Goal: Information Seeking & Learning: Learn about a topic

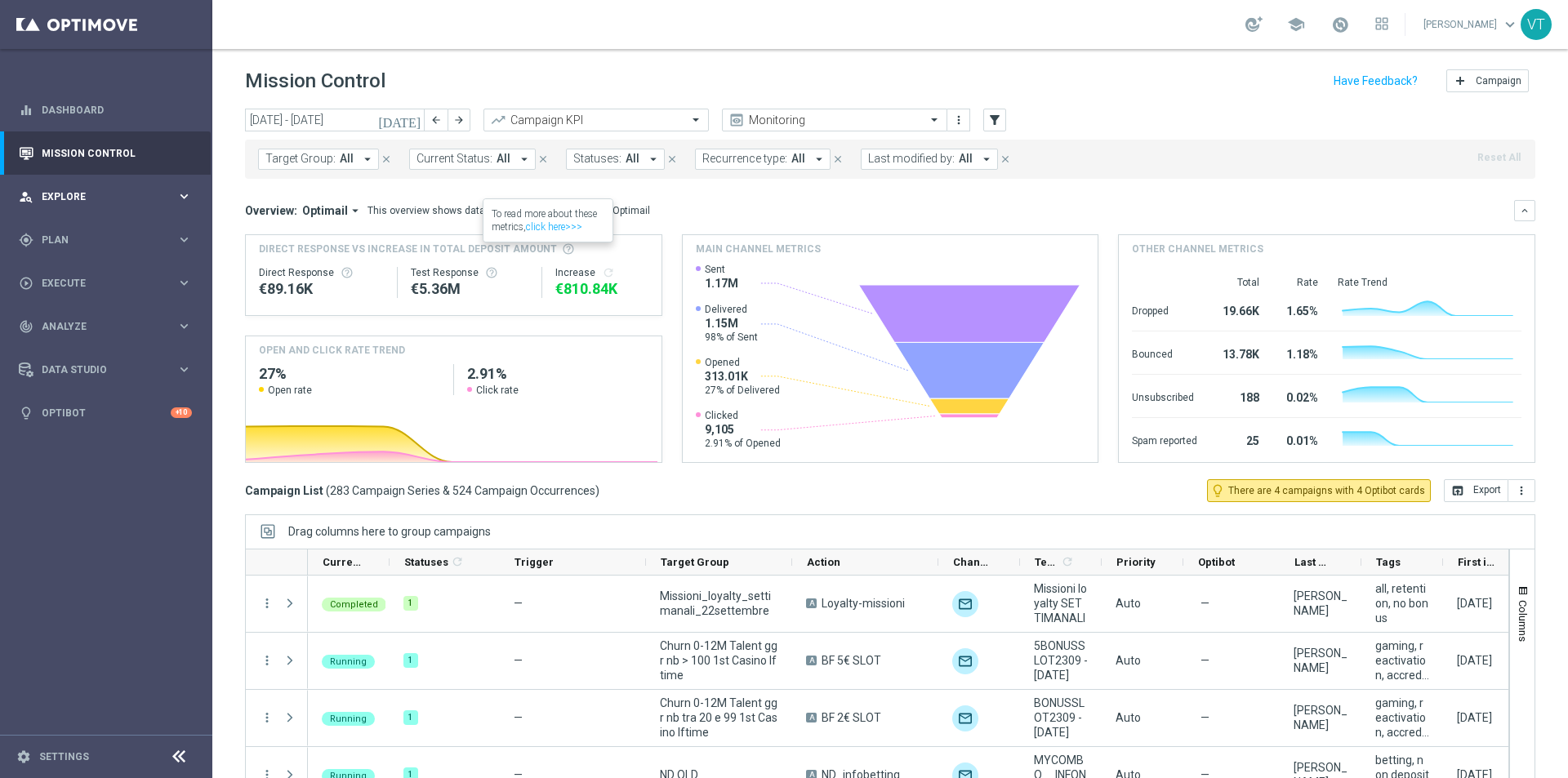
click at [60, 193] on span "Explore" at bounding box center [109, 196] width 135 height 10
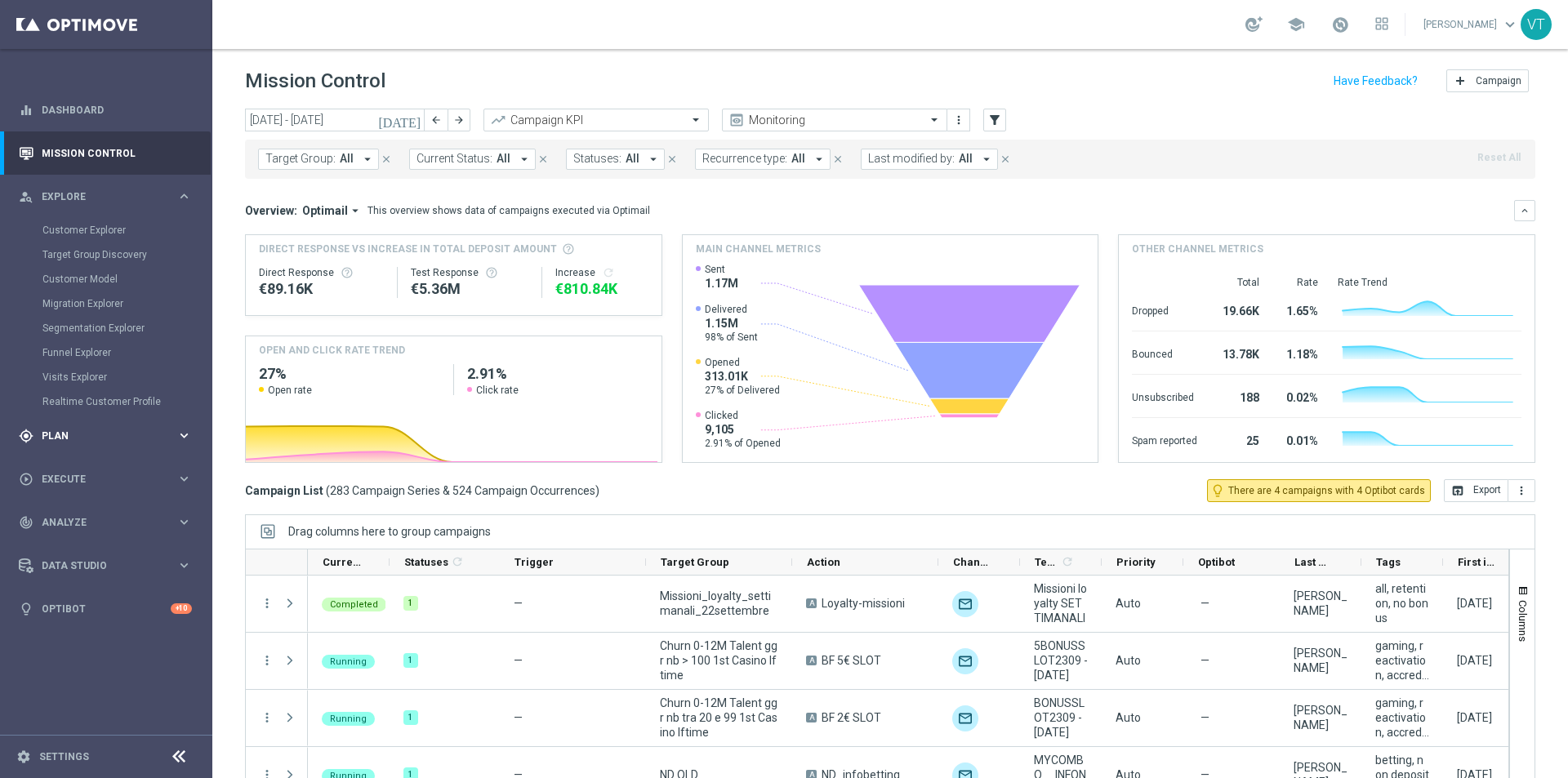
click at [58, 432] on span "Plan" at bounding box center [109, 436] width 135 height 10
click at [72, 274] on link "Target Groups" at bounding box center [106, 273] width 127 height 13
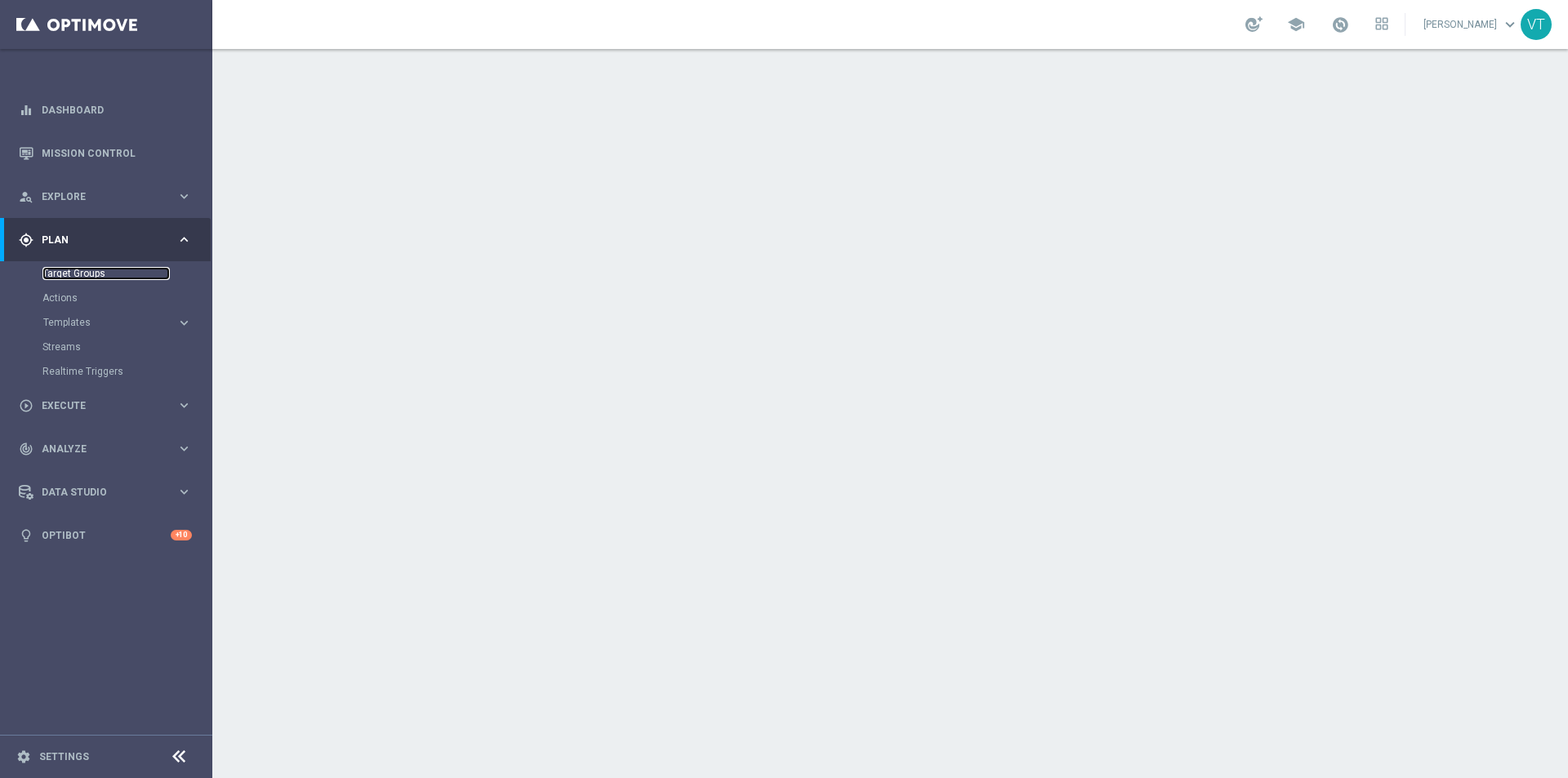
click at [71, 274] on link "Target Groups" at bounding box center [106, 273] width 127 height 13
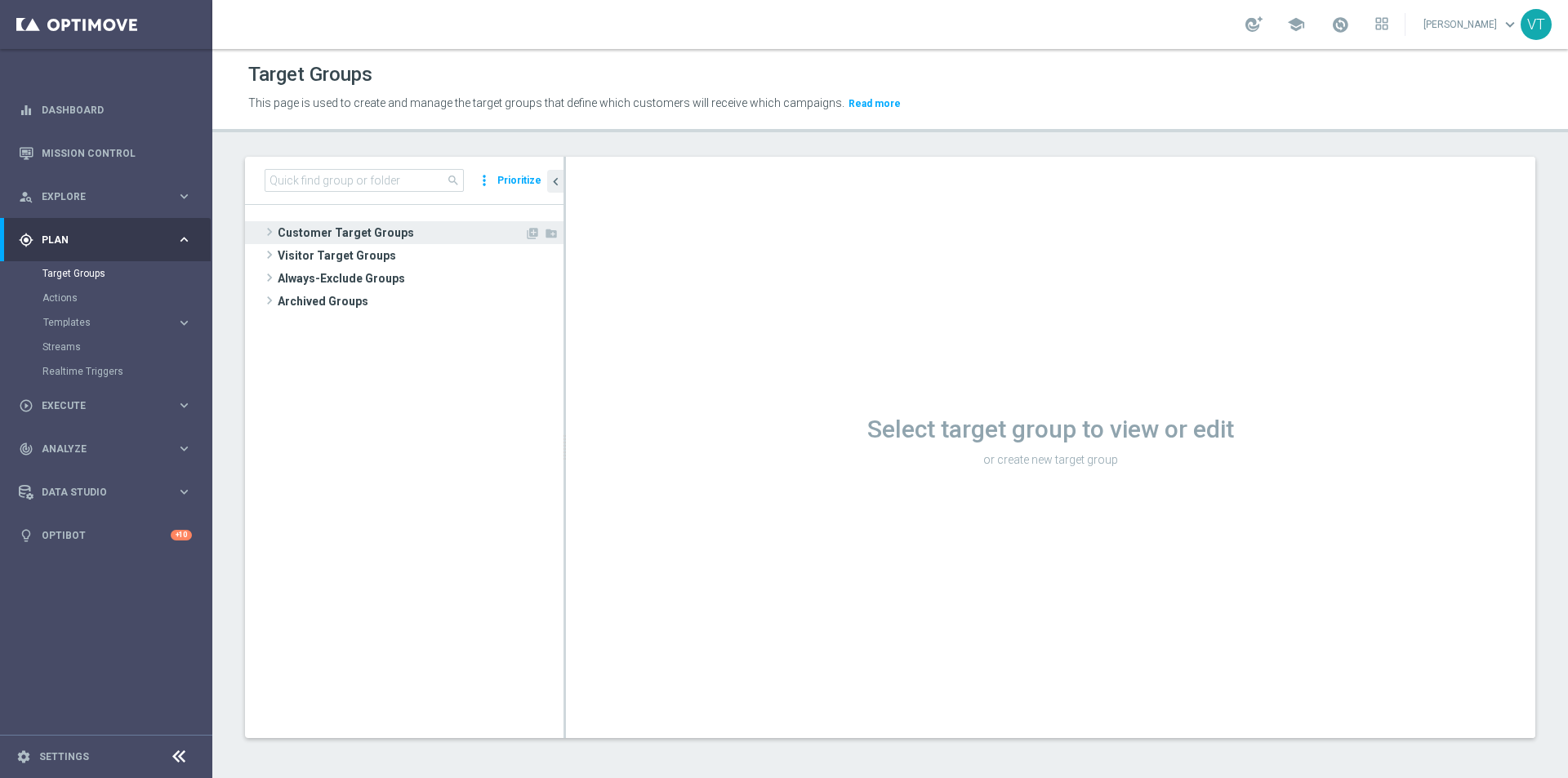
click at [270, 236] on span at bounding box center [270, 231] width 17 height 20
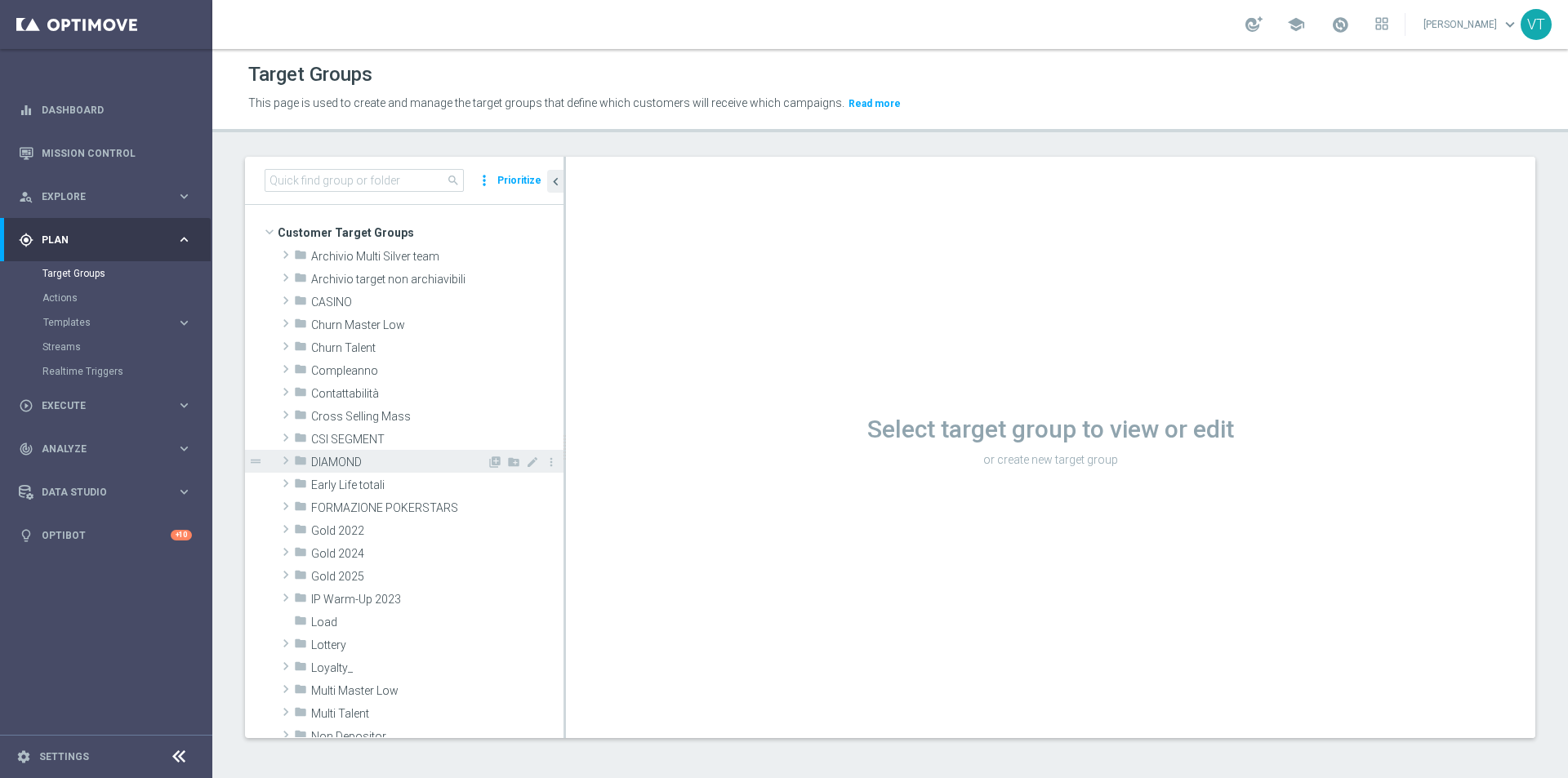
click at [286, 459] on span at bounding box center [286, 460] width 17 height 20
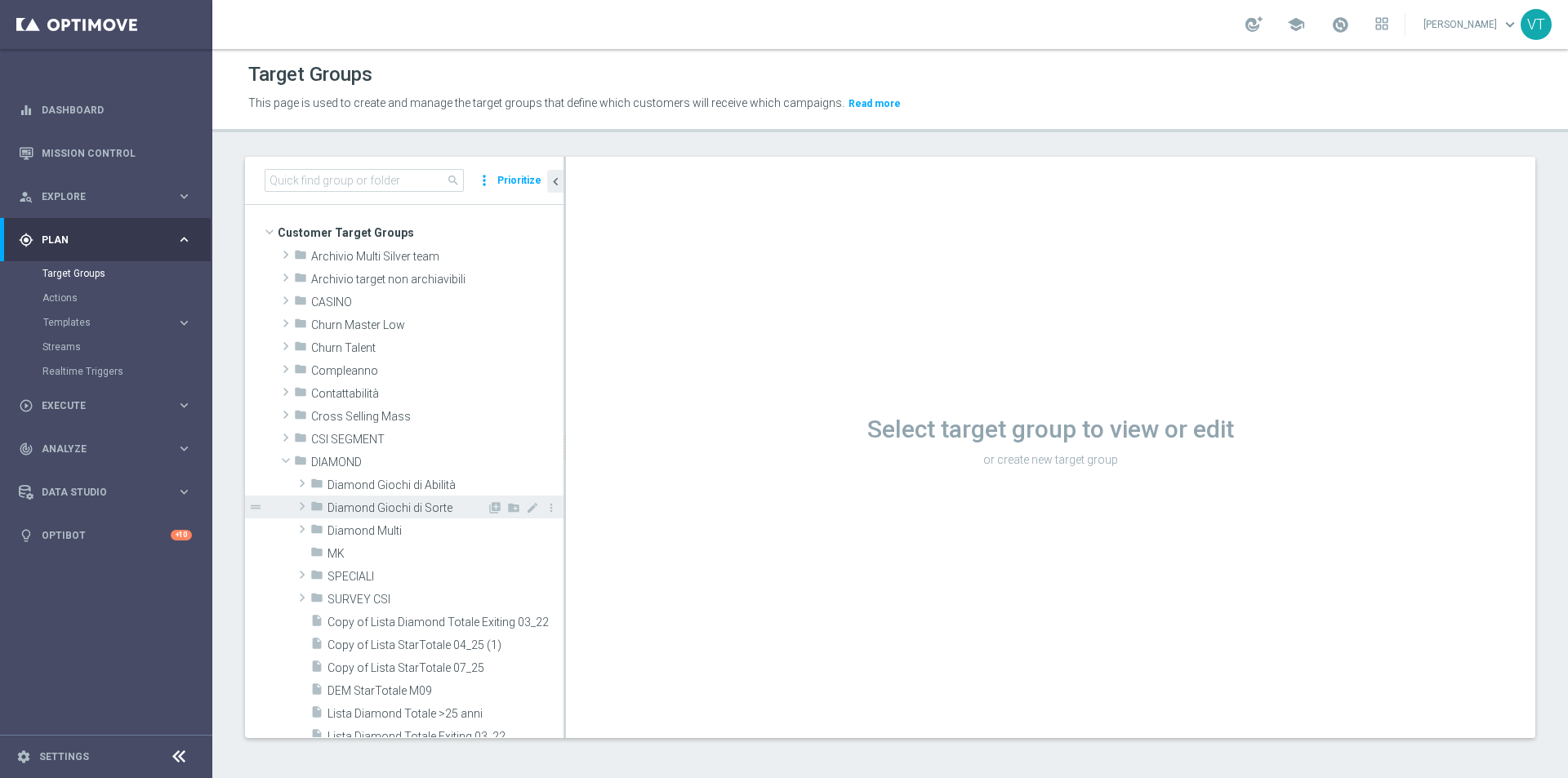
click at [297, 503] on span at bounding box center [302, 506] width 17 height 20
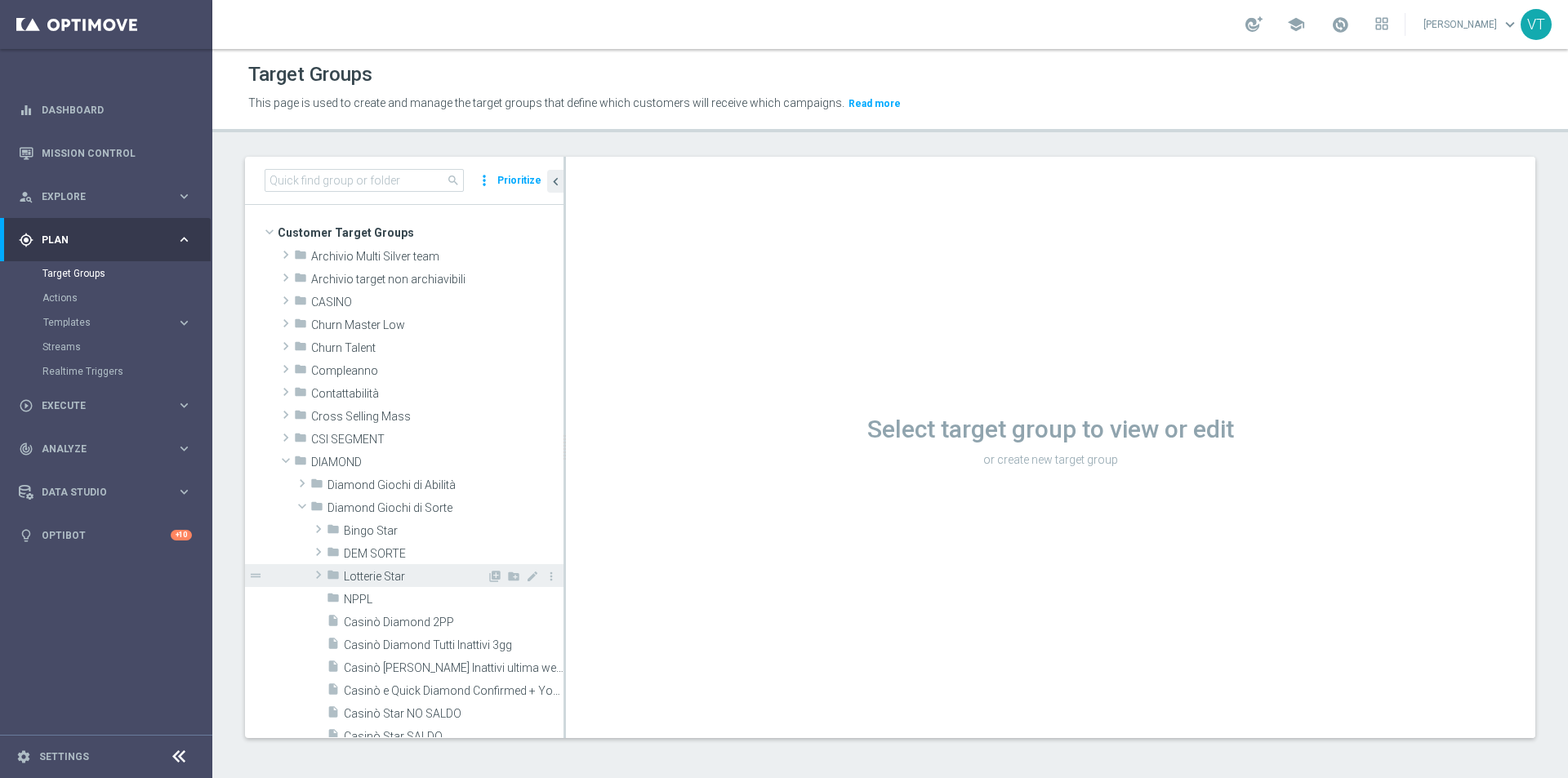
scroll to position [82, 0]
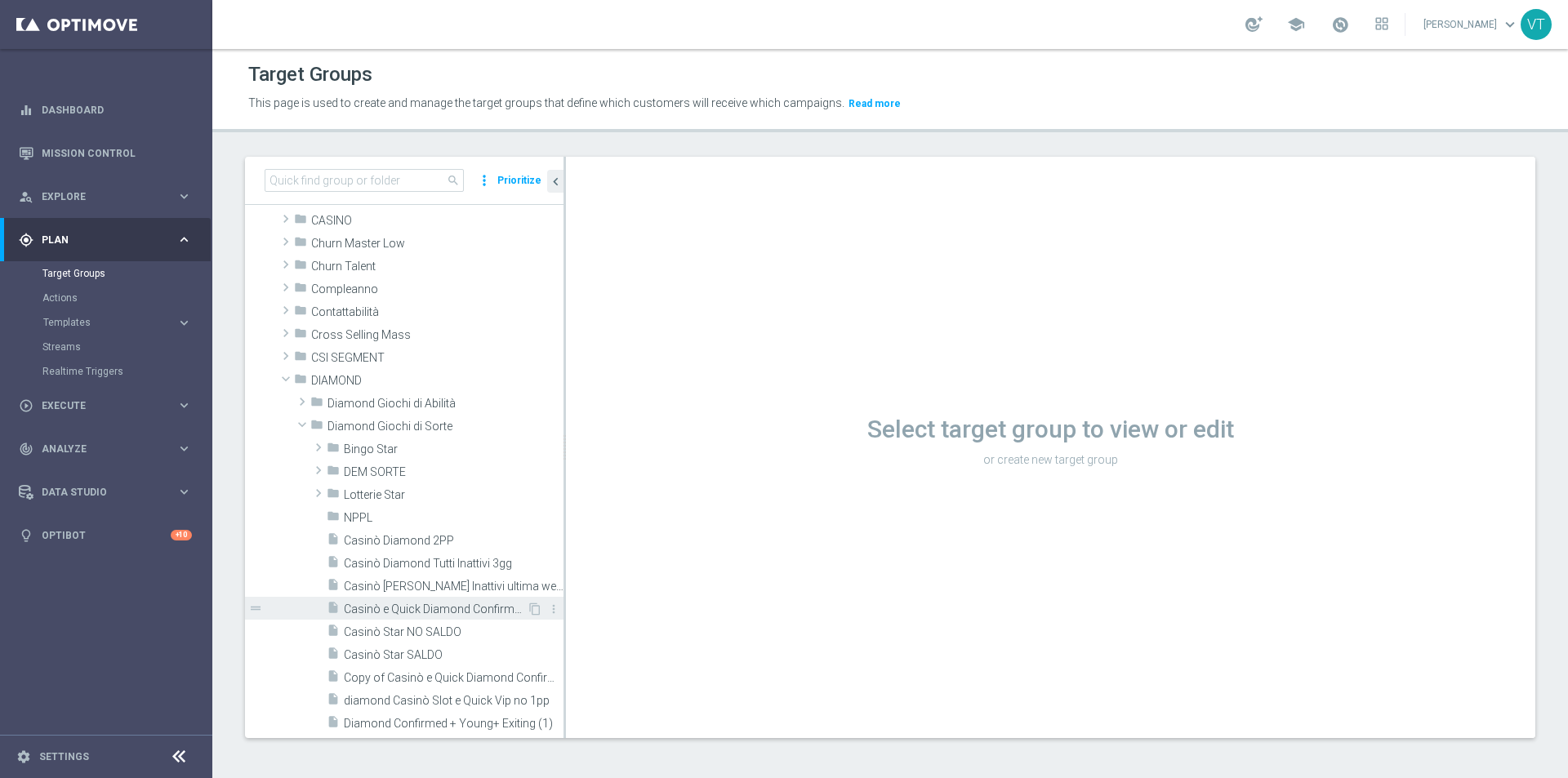
click at [441, 608] on span "Casinò e Quick Diamond Confirmed + Young+ Exiting" at bounding box center [435, 609] width 183 height 14
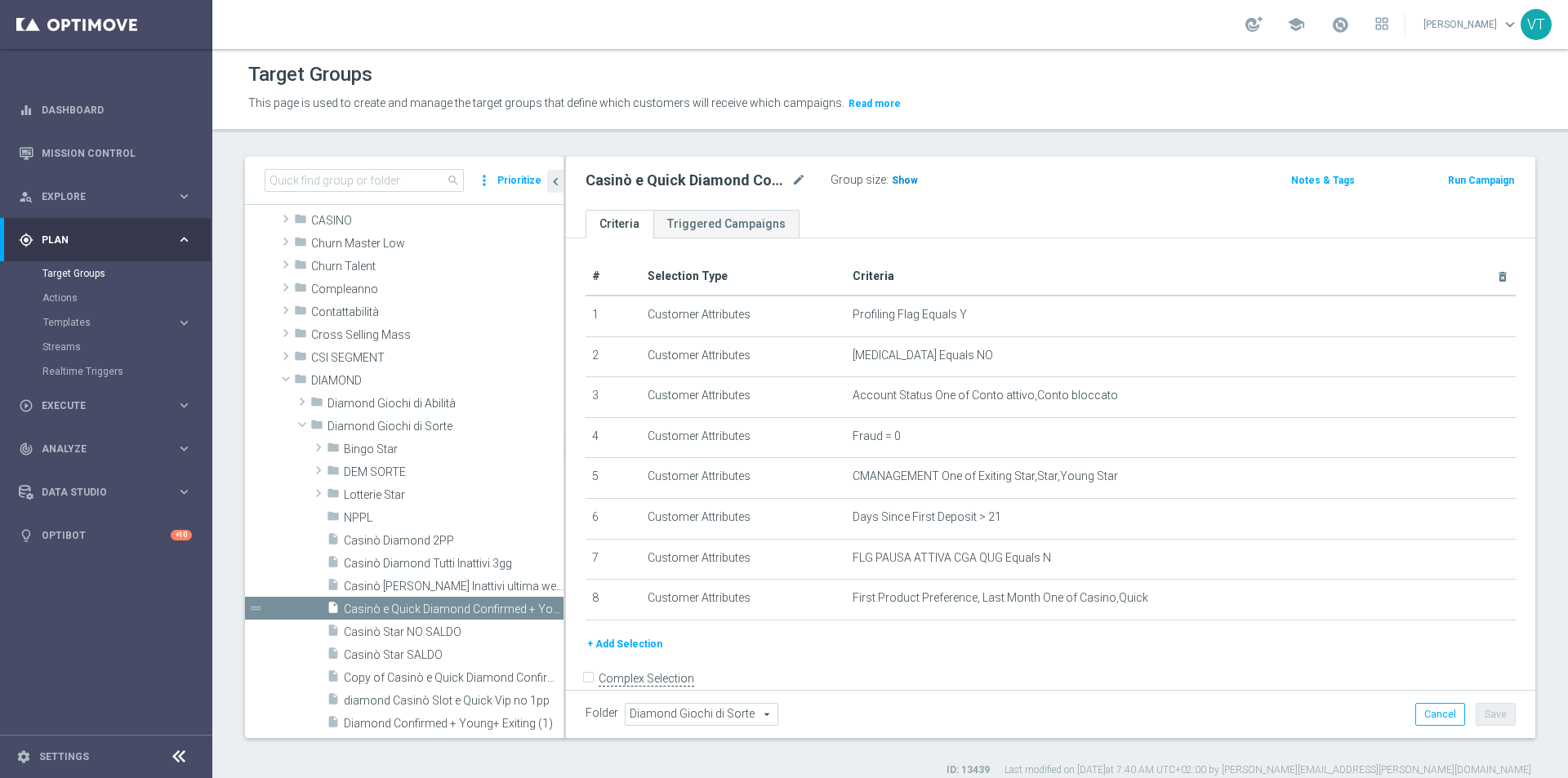
click at [900, 182] on span "Show" at bounding box center [905, 180] width 26 height 11
click at [908, 175] on span "2,228" at bounding box center [907, 182] width 29 height 16
click at [908, 180] on span "2,228" at bounding box center [907, 182] width 29 height 16
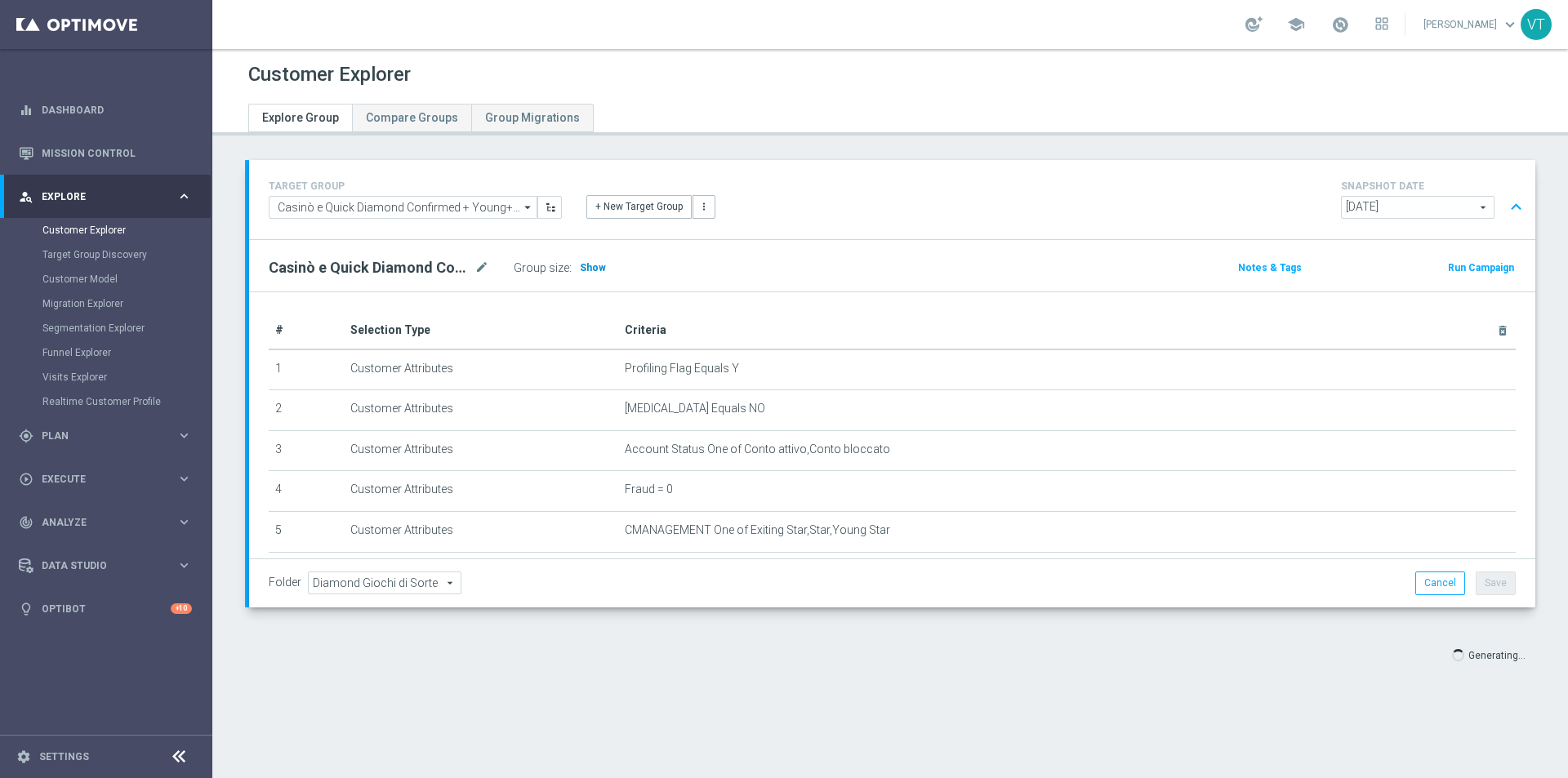
click at [589, 268] on span "Show" at bounding box center [593, 268] width 26 height 11
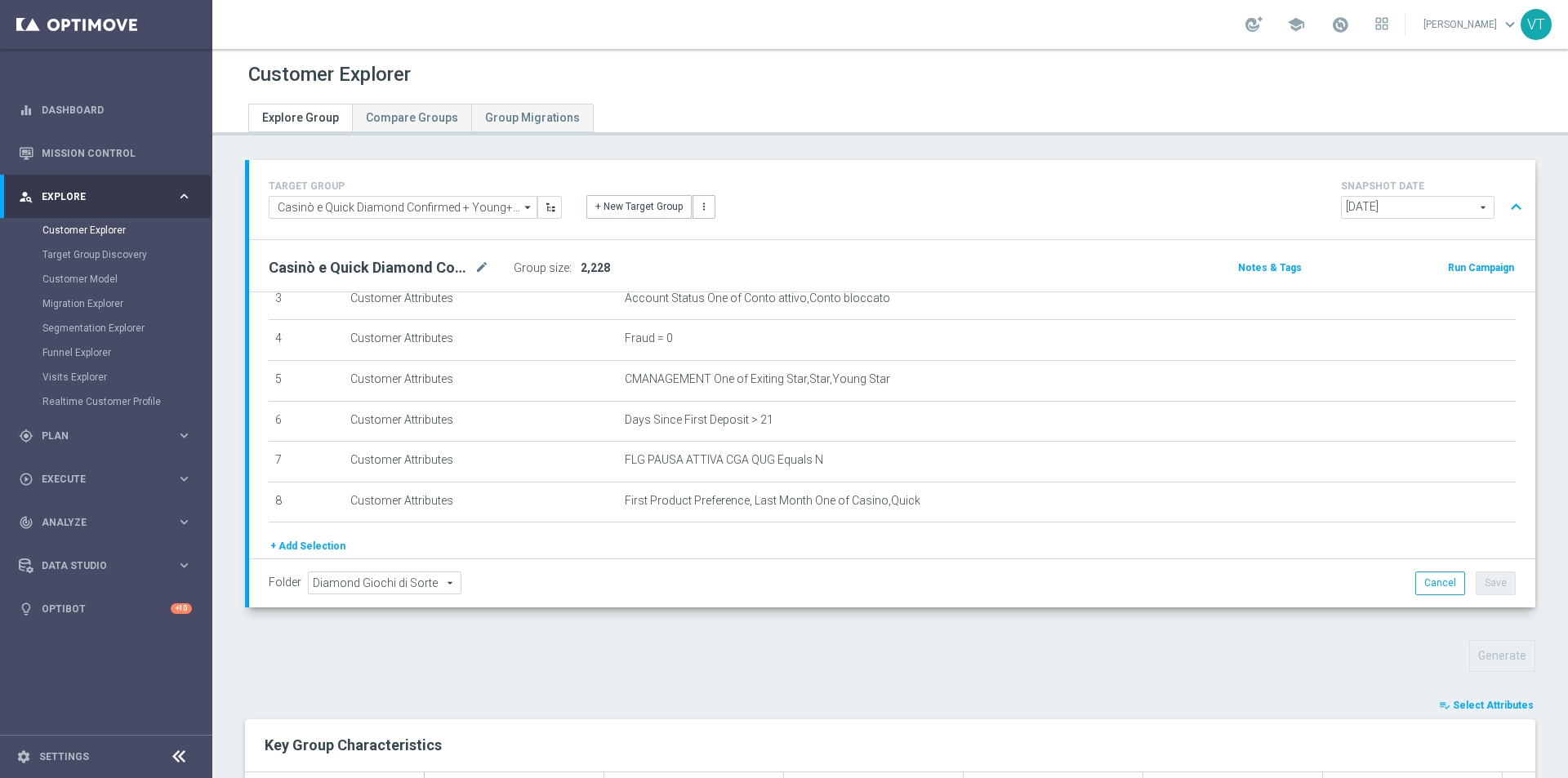
scroll to position [211, 0]
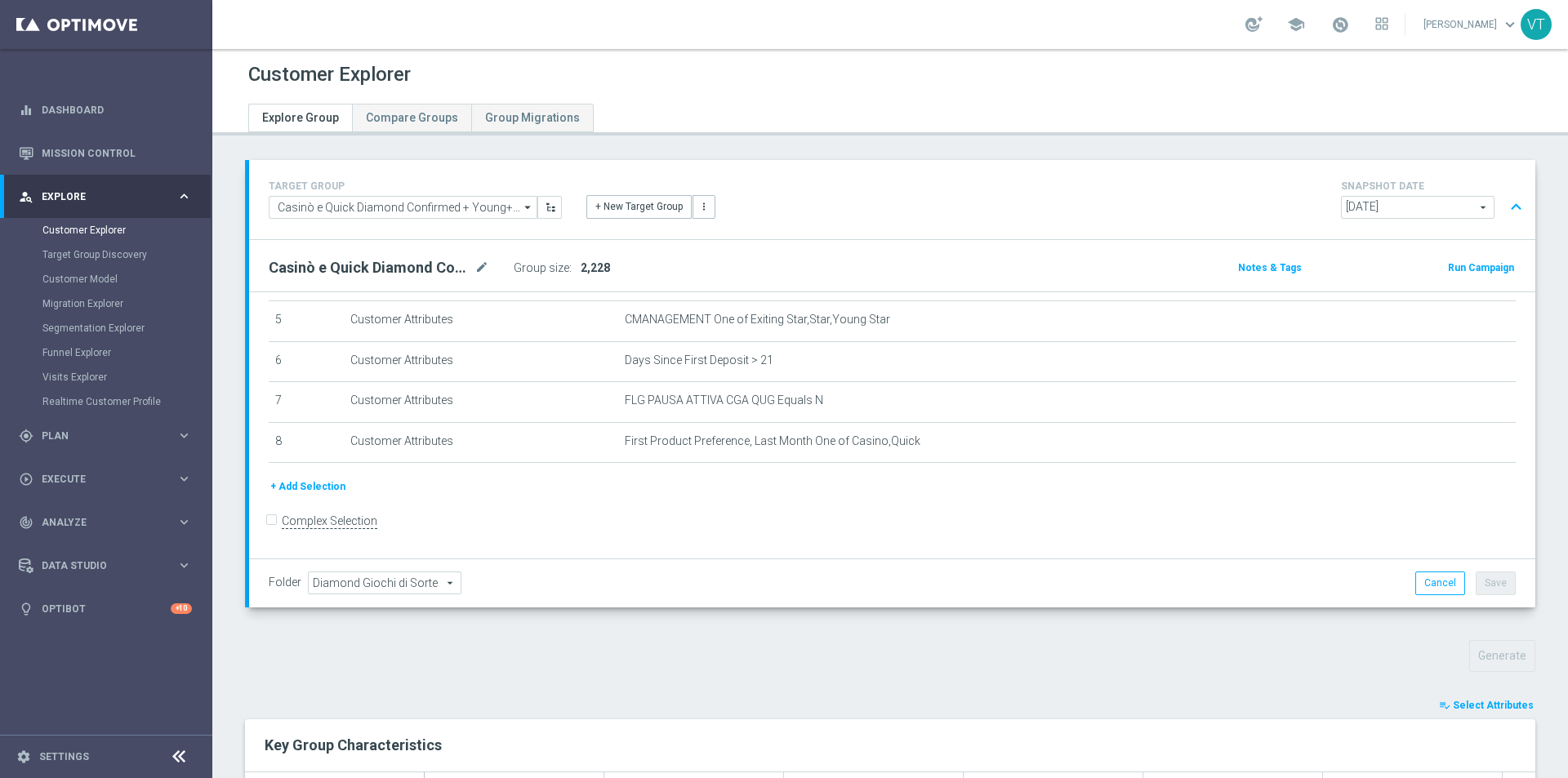
click at [1474, 702] on span "Select Attributes" at bounding box center [1494, 705] width 81 height 11
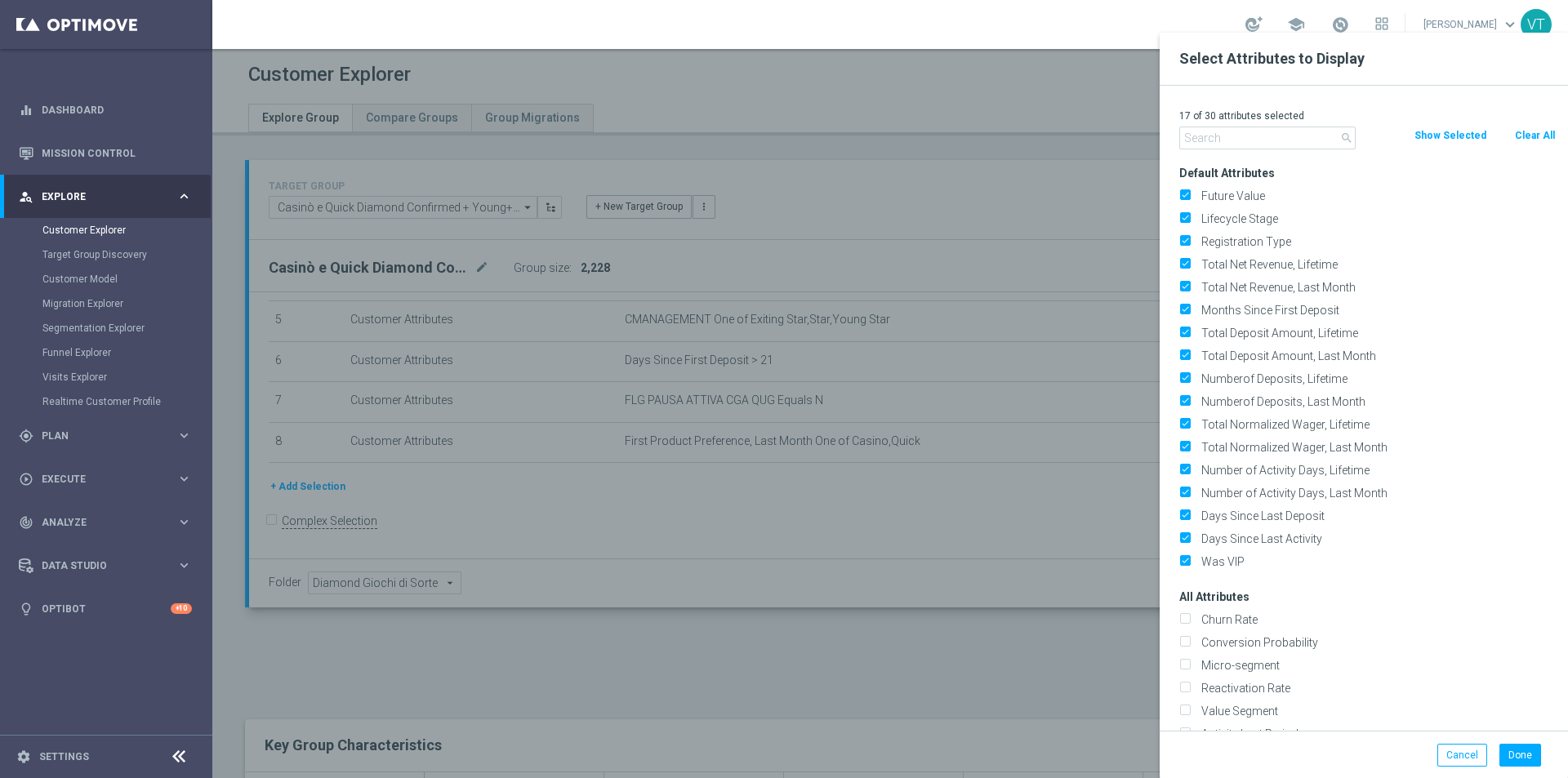
click at [1259, 136] on input "text" at bounding box center [1268, 138] width 177 height 23
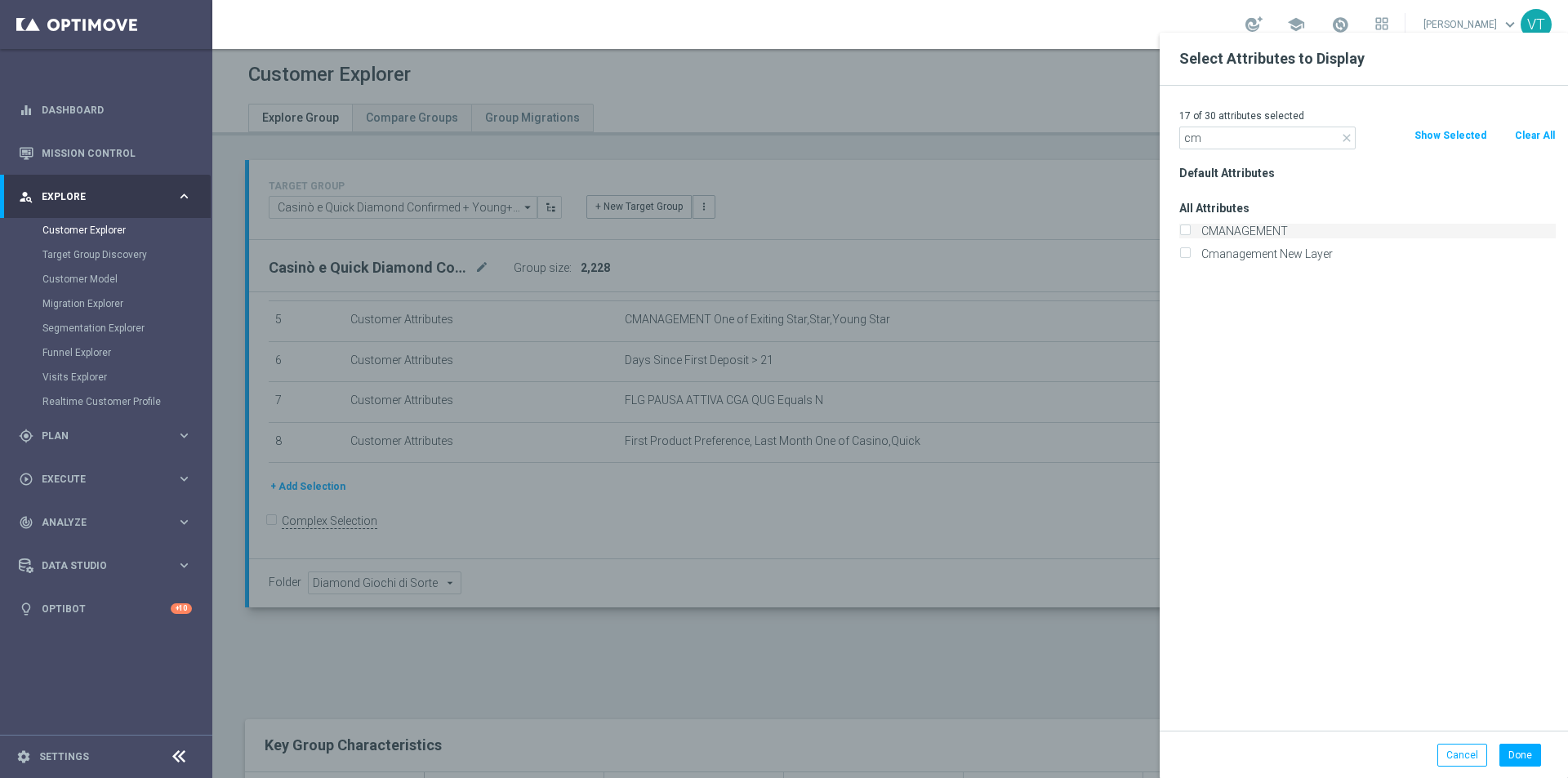
type input "cm"
click at [1189, 231] on input "CMANAGEMENT" at bounding box center [1184, 232] width 10 height 10
checkbox input "true"
click at [1524, 746] on button "Done" at bounding box center [1521, 755] width 42 height 23
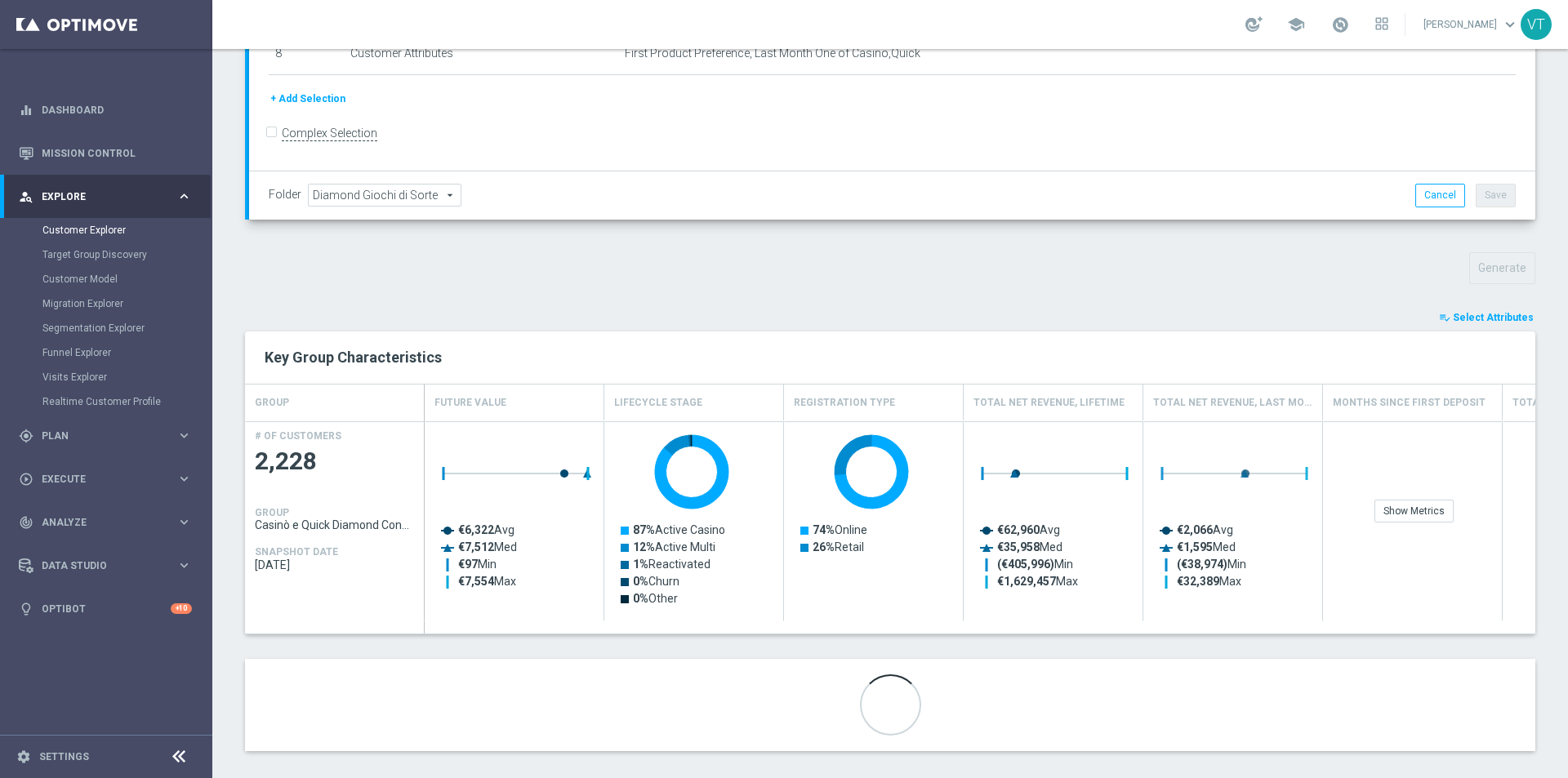
scroll to position [402, 0]
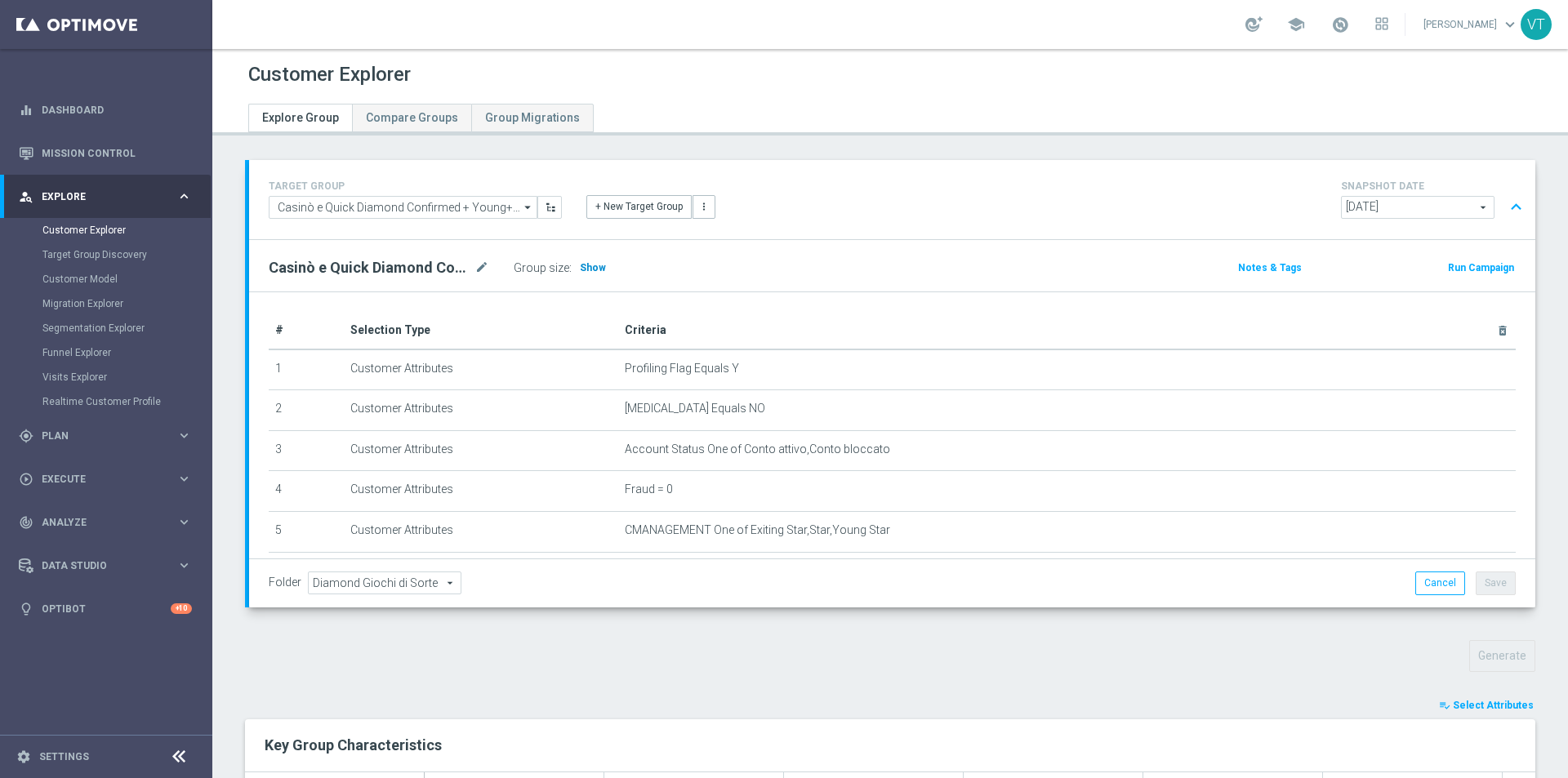
click at [592, 269] on span "Show" at bounding box center [593, 268] width 26 height 11
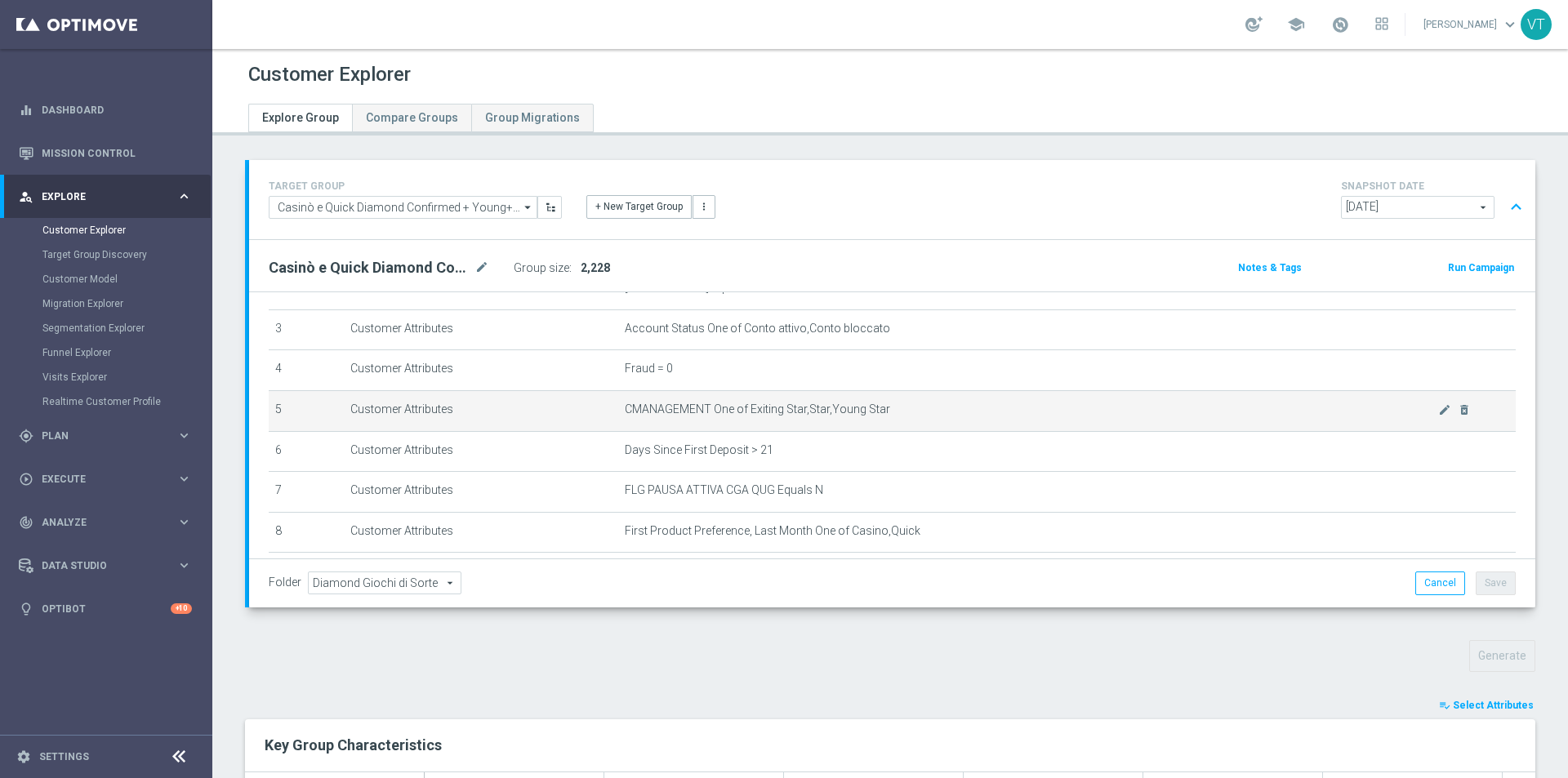
scroll to position [211, 0]
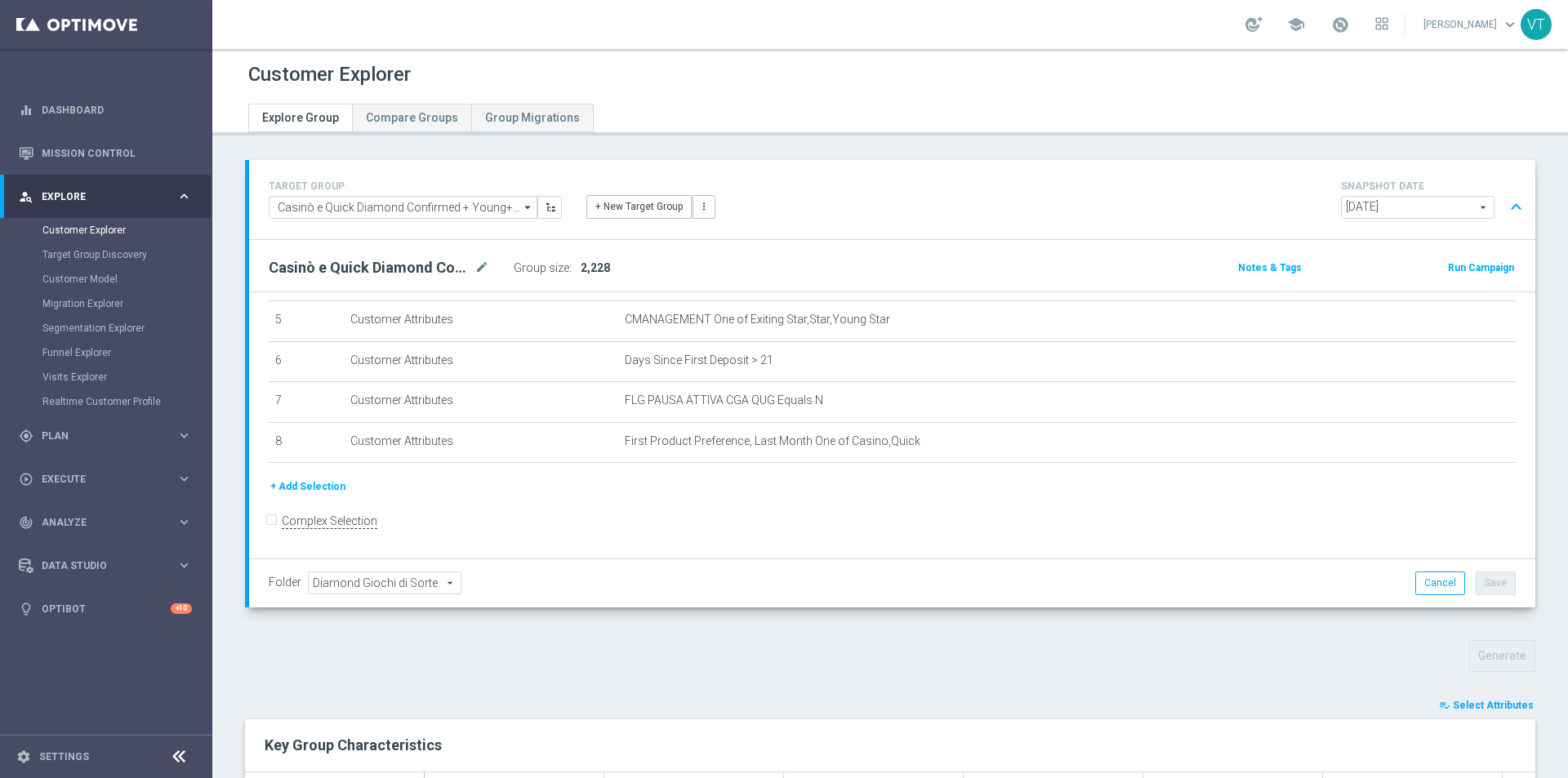
click at [1473, 705] on span "Select Attributes" at bounding box center [1494, 705] width 81 height 11
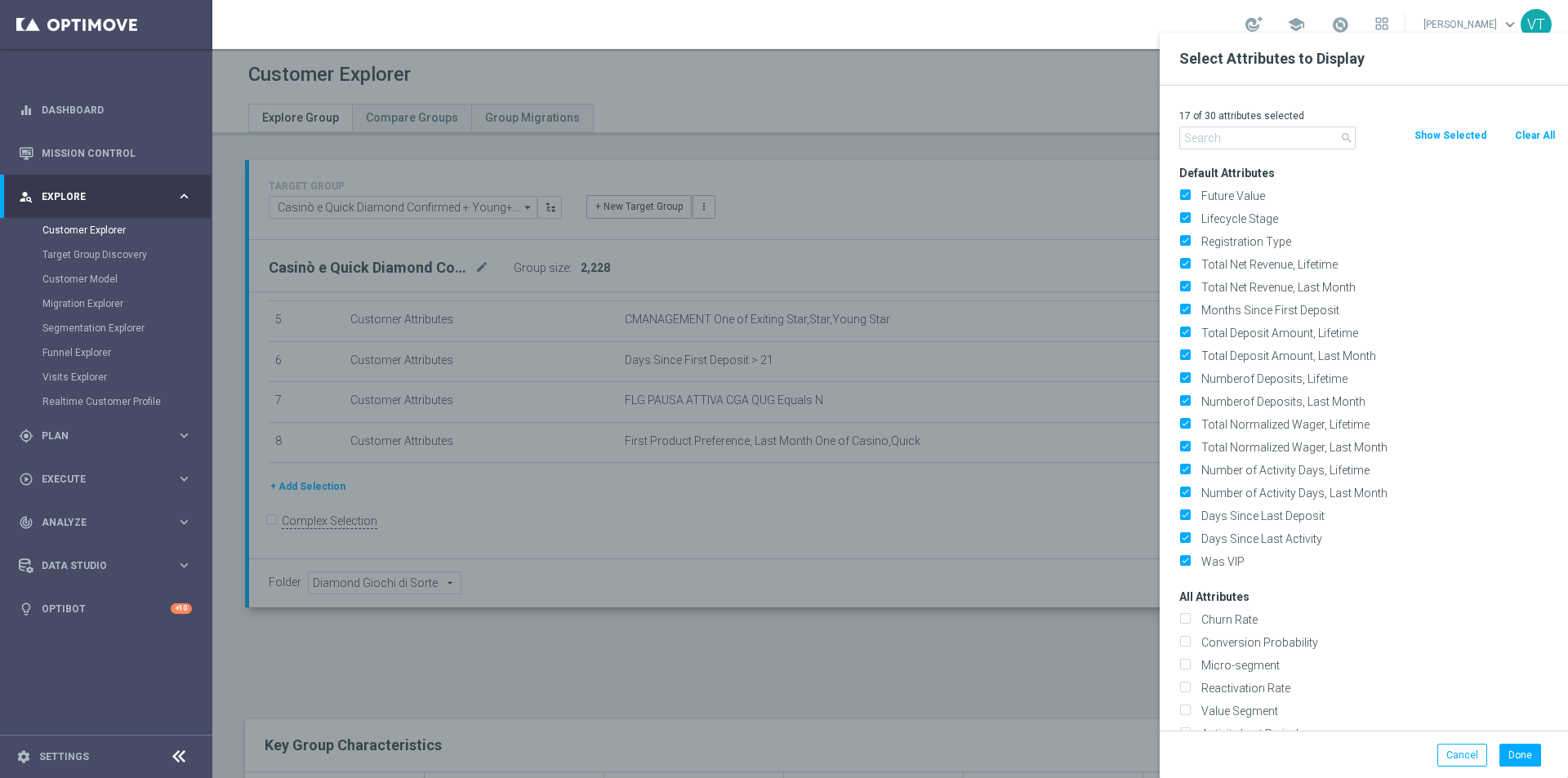
click at [1217, 143] on input "text" at bounding box center [1268, 138] width 177 height 23
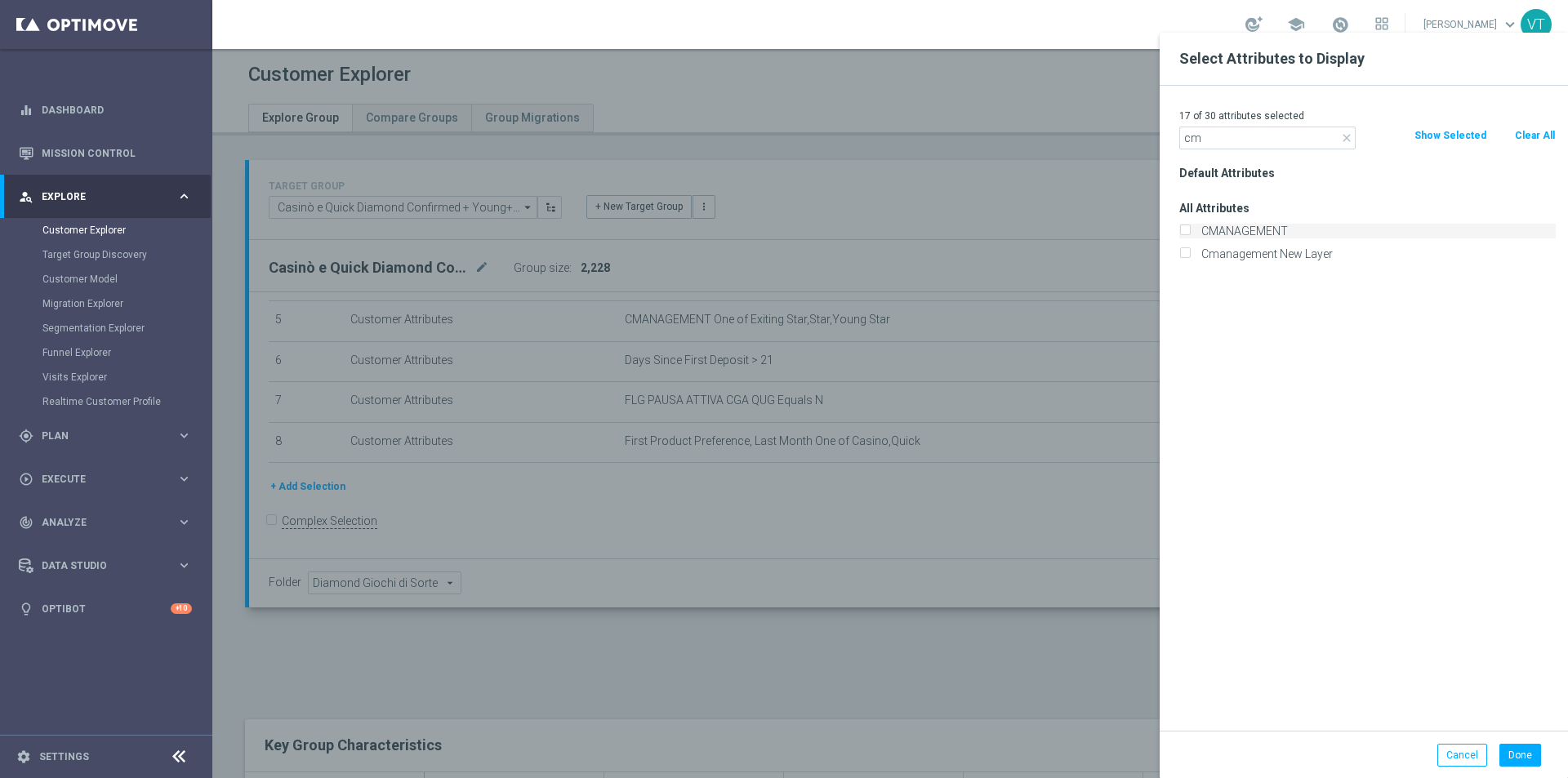
type input "cm"
click at [1188, 228] on input "CMANAGEMENT" at bounding box center [1184, 232] width 10 height 10
checkbox input "true"
click at [1521, 753] on button "Done" at bounding box center [1521, 755] width 42 height 23
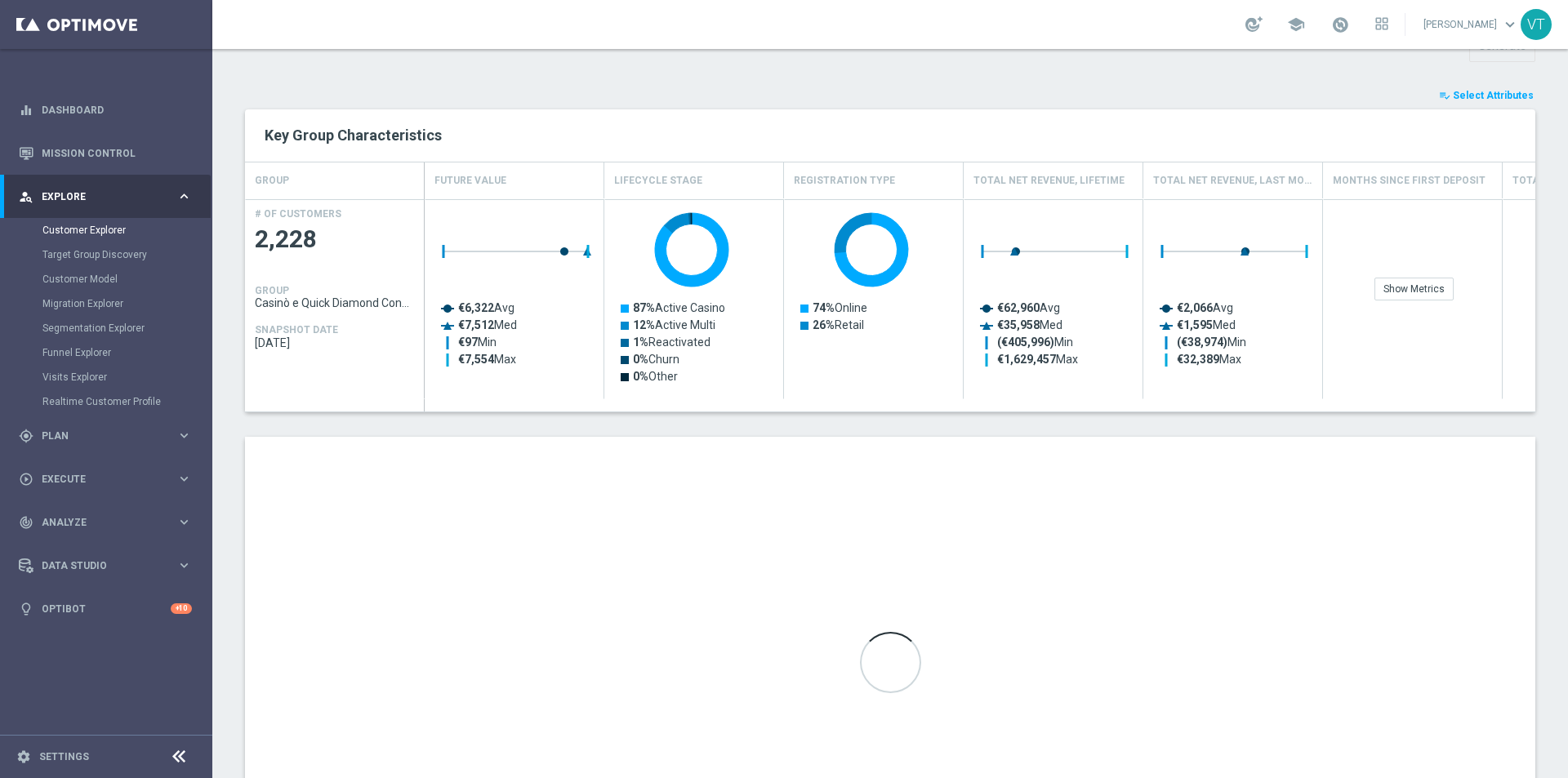
scroll to position [735, 0]
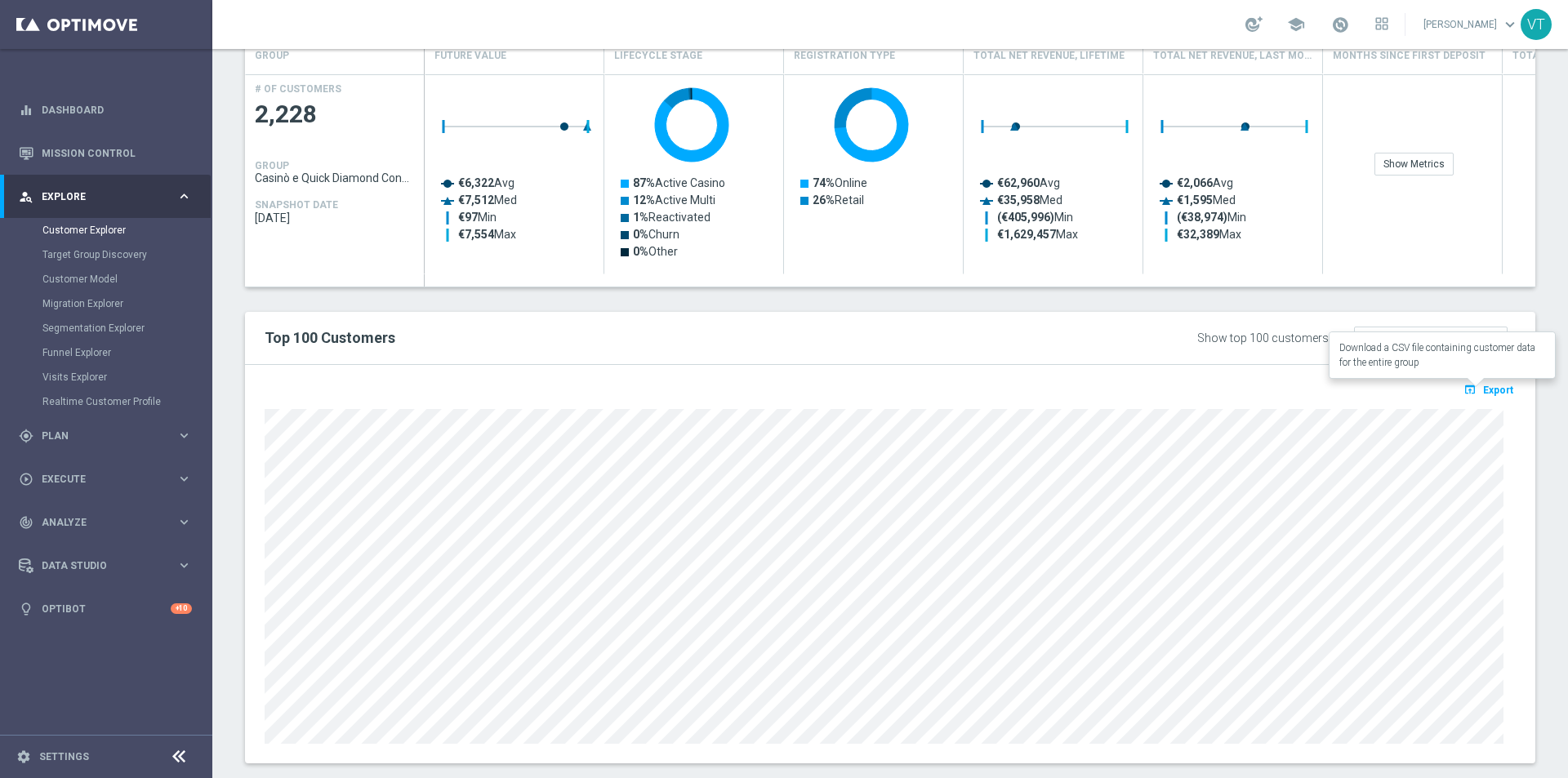
click at [1483, 390] on span "Export" at bounding box center [1498, 390] width 30 height 11
click at [1487, 386] on span "Export" at bounding box center [1498, 390] width 30 height 11
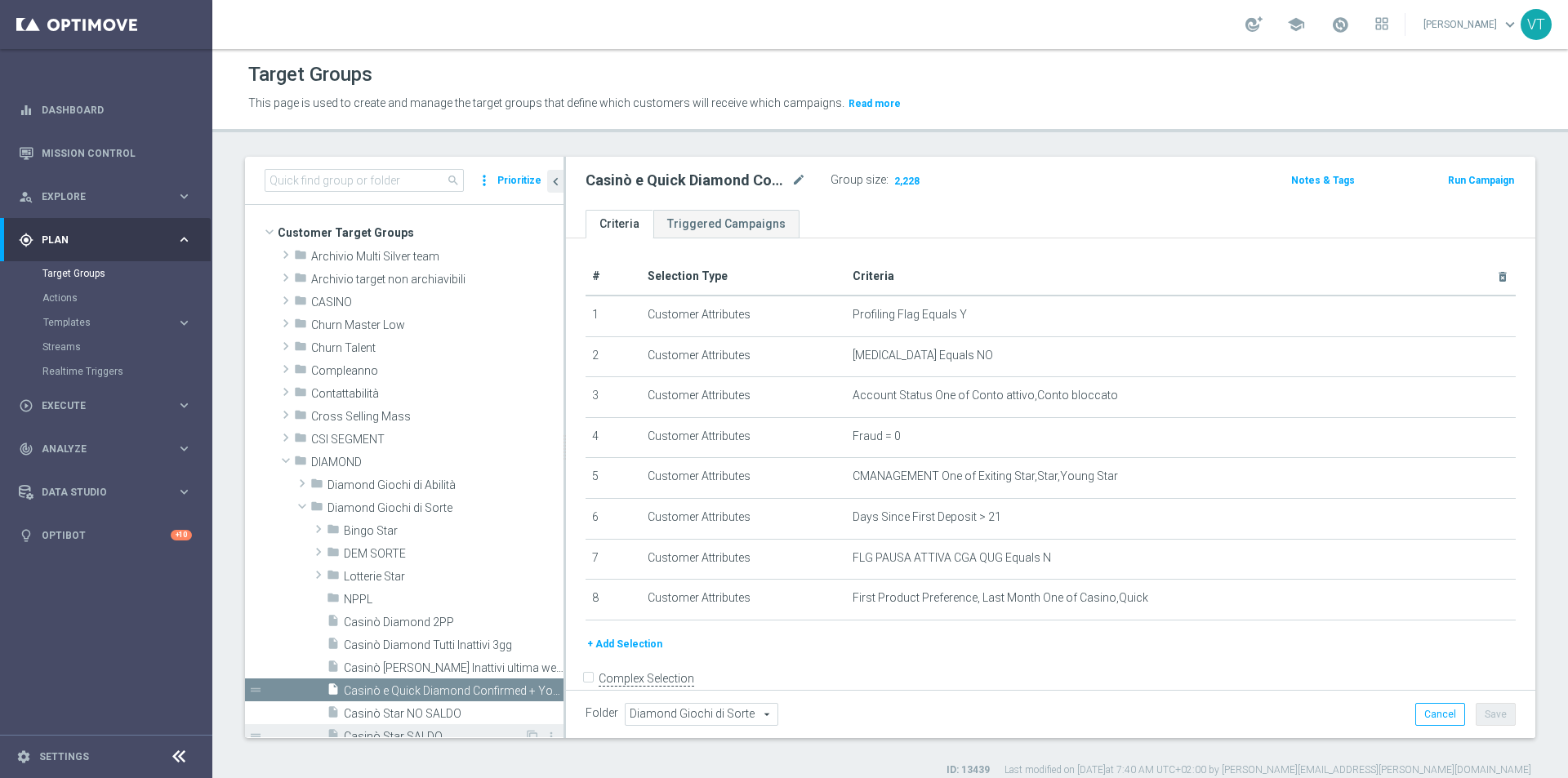
scroll to position [82, 0]
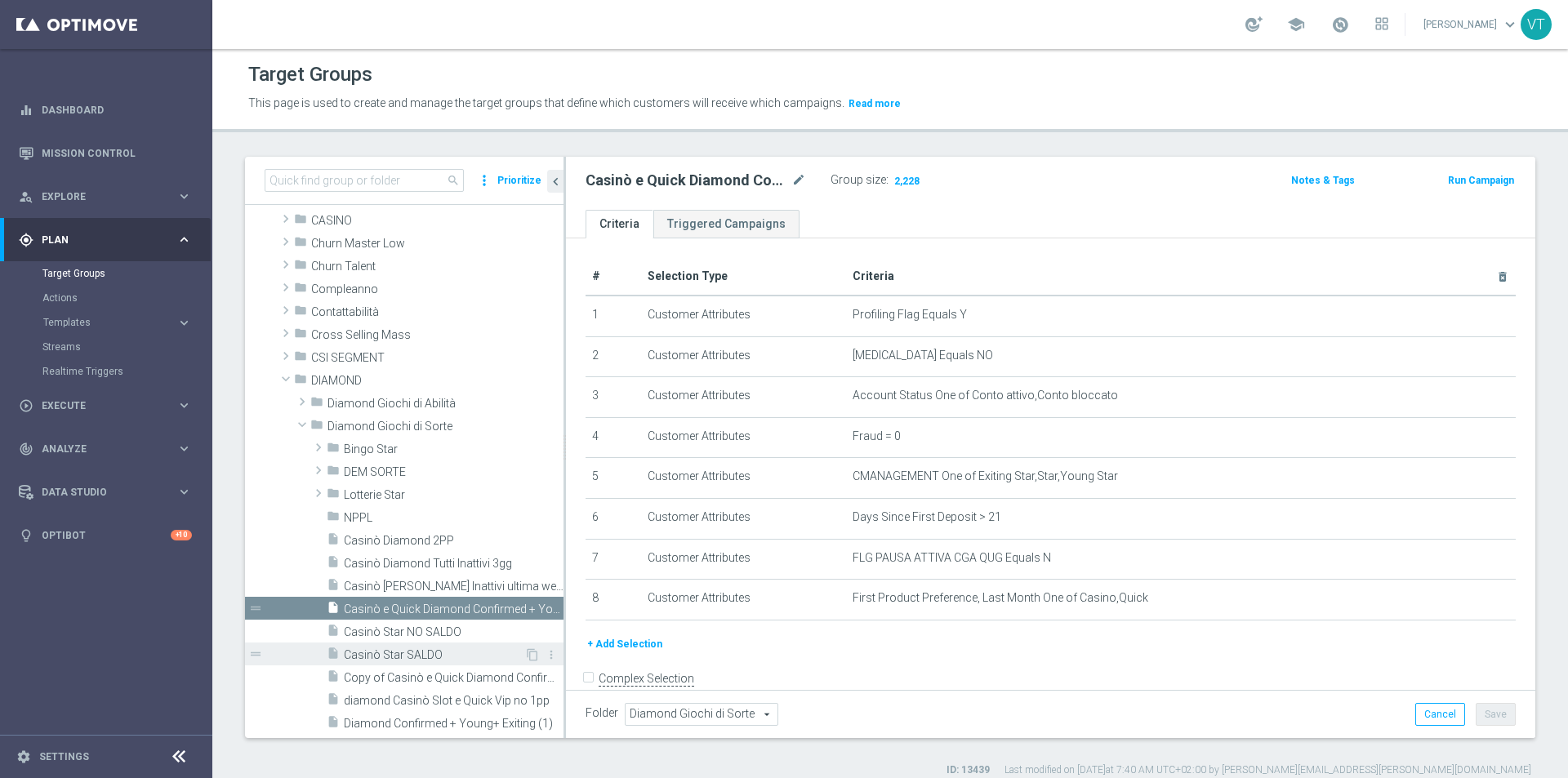
click at [417, 653] on span "Casinò Star SALDO" at bounding box center [434, 654] width 180 height 14
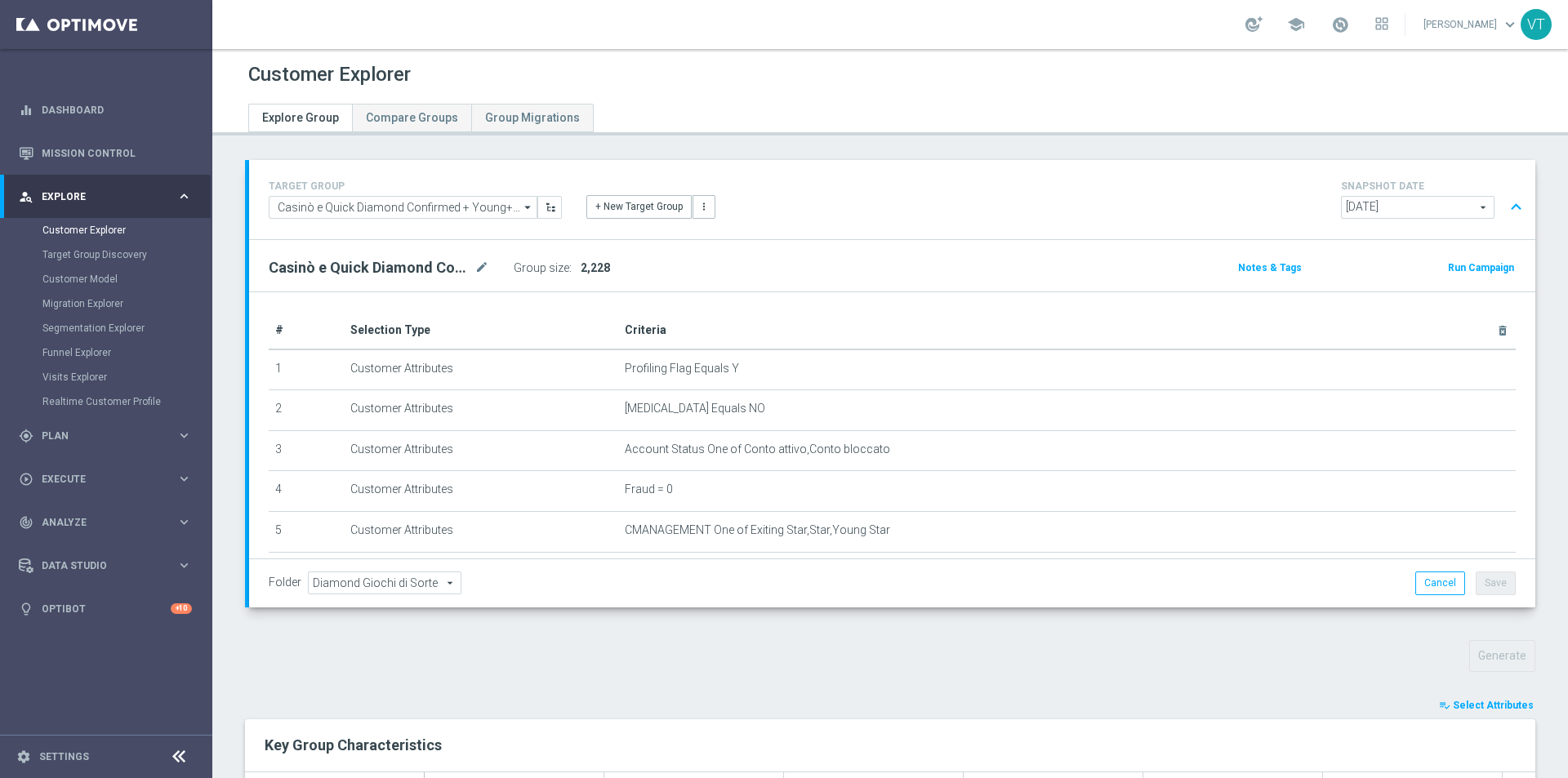
scroll to position [211, 0]
